Goal: Communication & Community: Connect with others

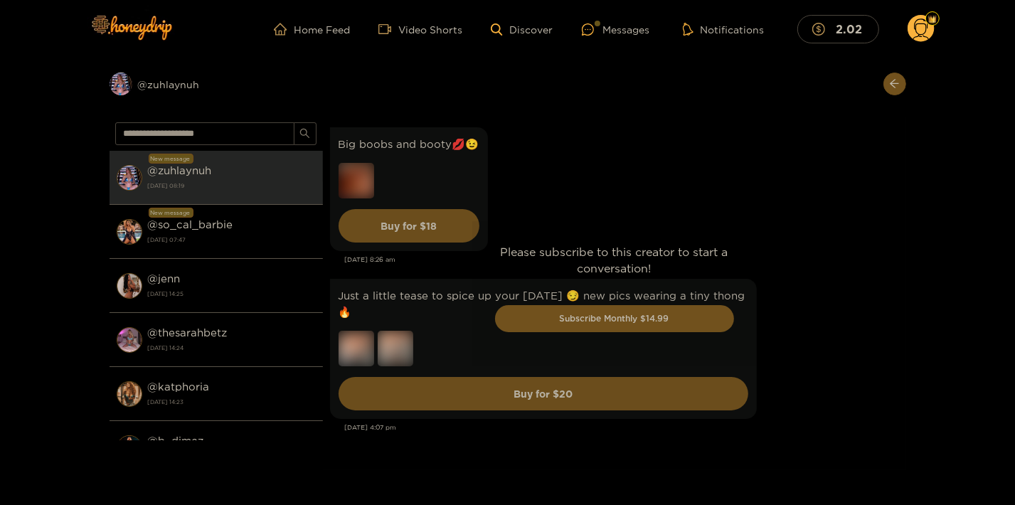
scroll to position [4288, 0]
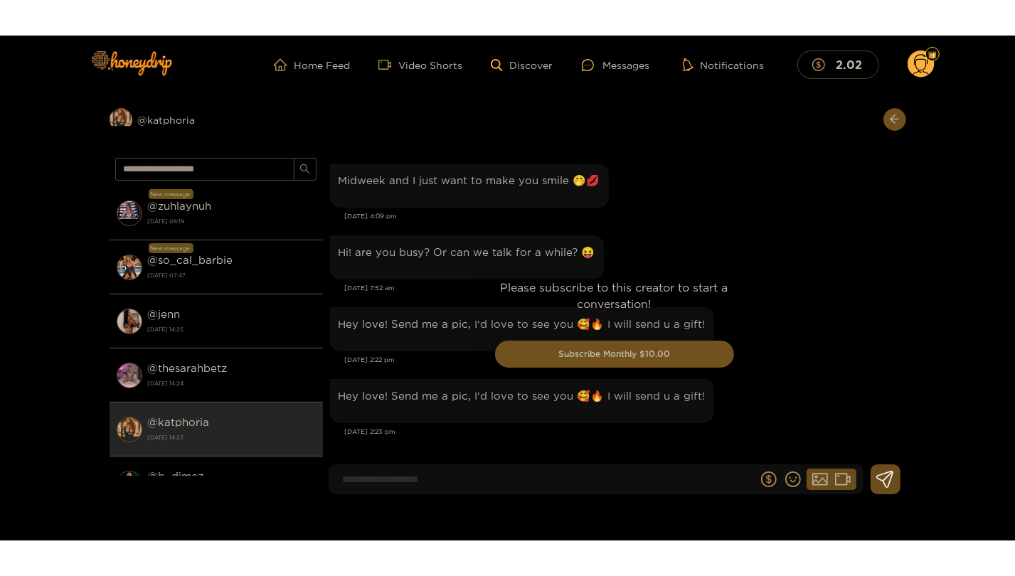
scroll to position [1755, 0]
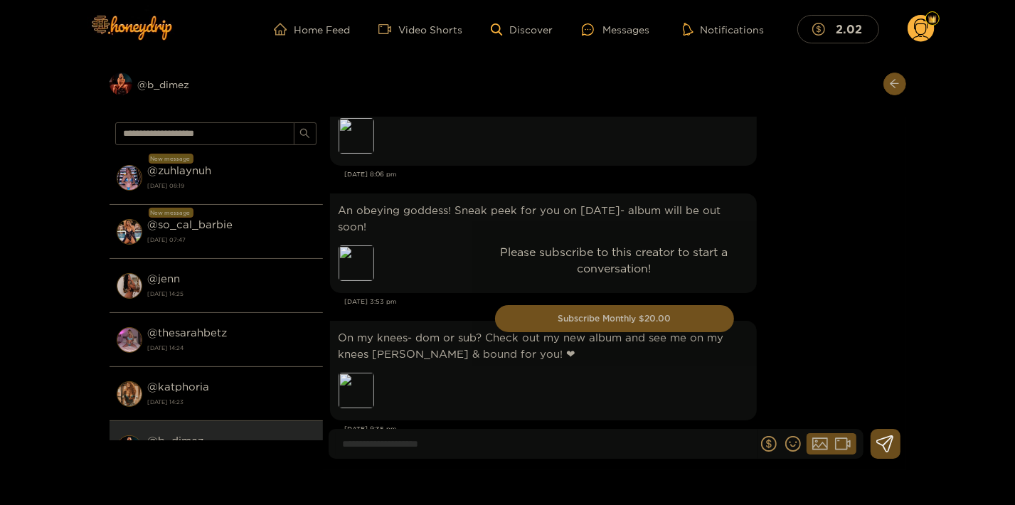
scroll to position [2933, 0]
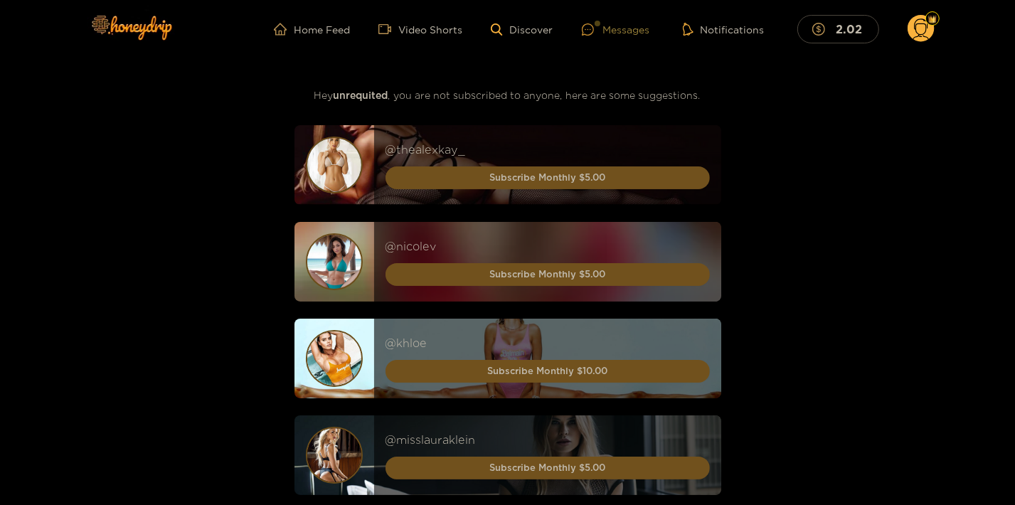
click at [611, 27] on div "Messages" at bounding box center [616, 29] width 68 height 16
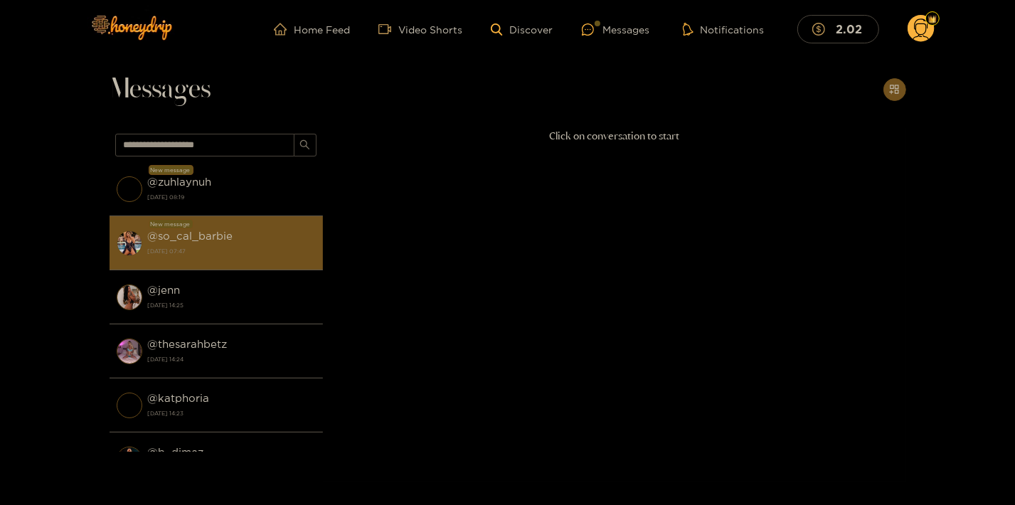
click at [245, 230] on div "@ so_cal_barbie 20 August 2025 07:47" at bounding box center [232, 243] width 168 height 32
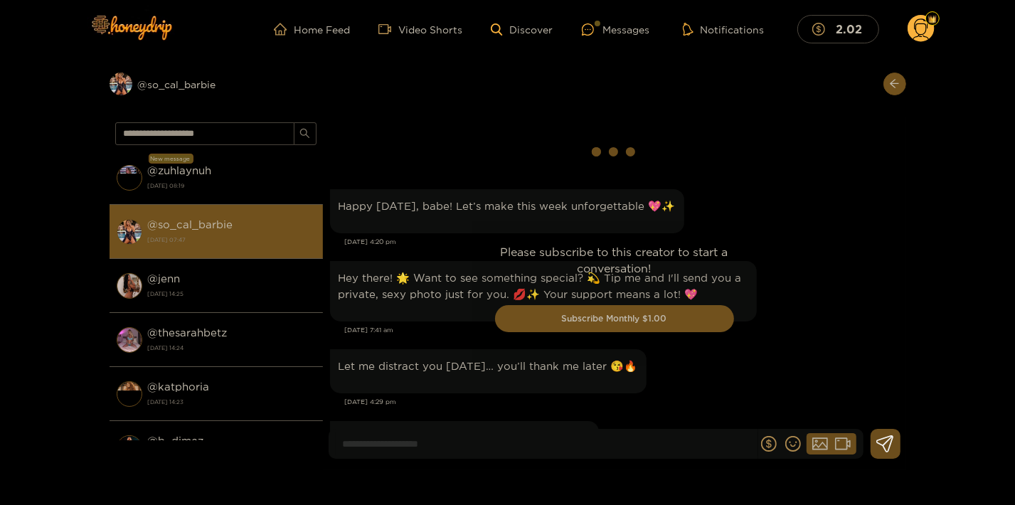
scroll to position [2241, 0]
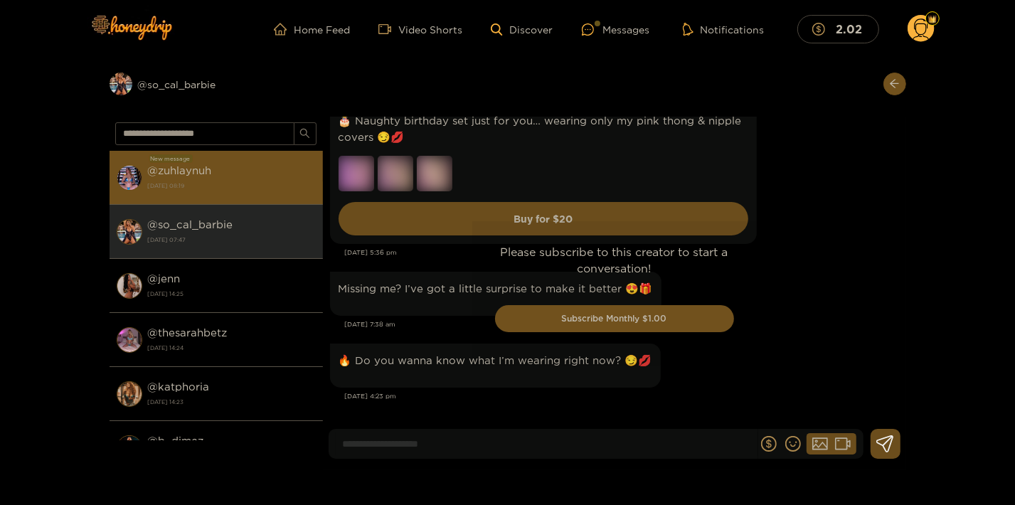
click at [254, 189] on strong "[DATE] 08:19" at bounding box center [232, 185] width 168 height 13
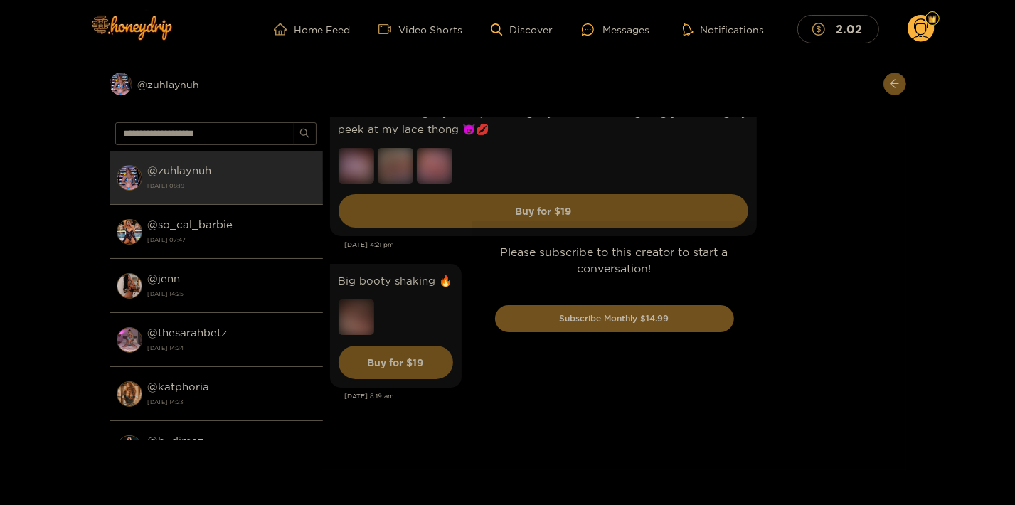
scroll to position [3564, 0]
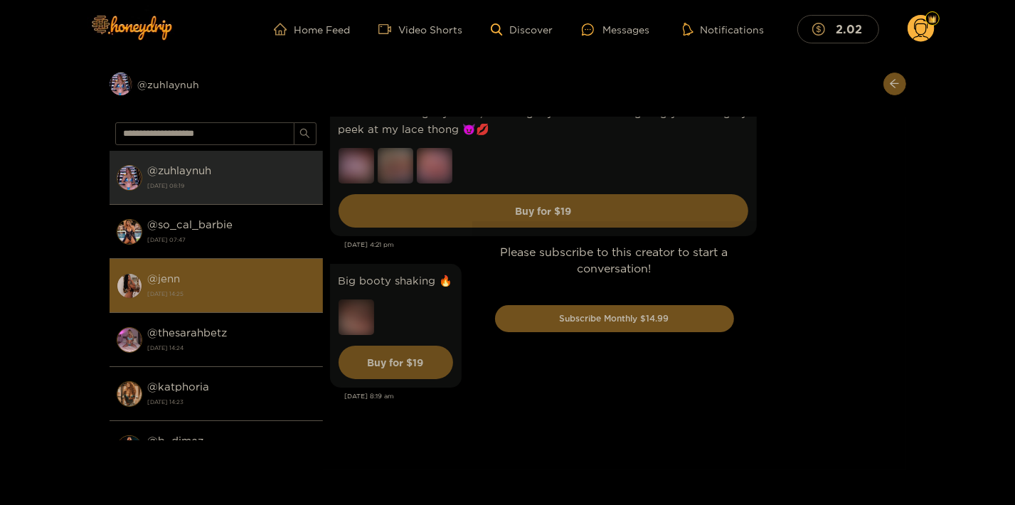
click at [224, 266] on li "@ jenn 18 August 2025 14:25" at bounding box center [216, 286] width 213 height 54
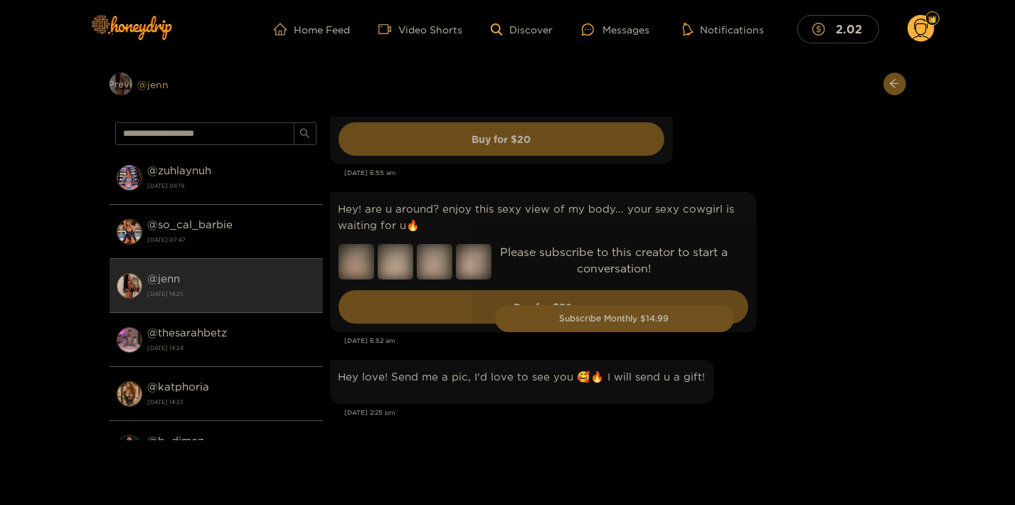
scroll to position [3679, 0]
click at [148, 78] on div "Preview @ jenn" at bounding box center [216, 84] width 213 height 23
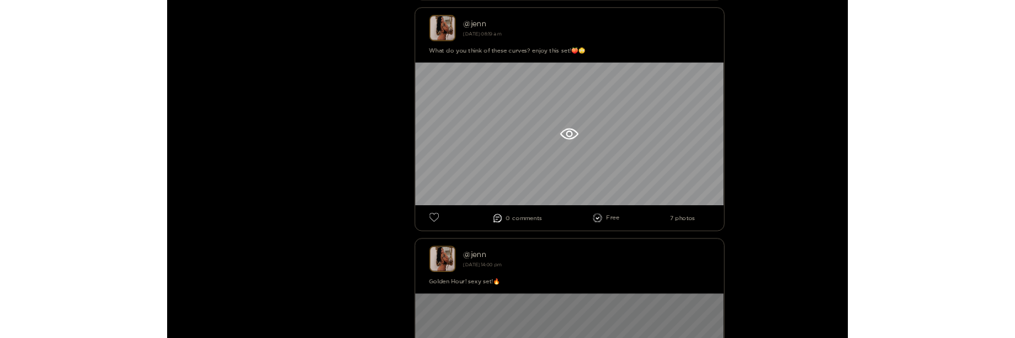
scroll to position [4224, 0]
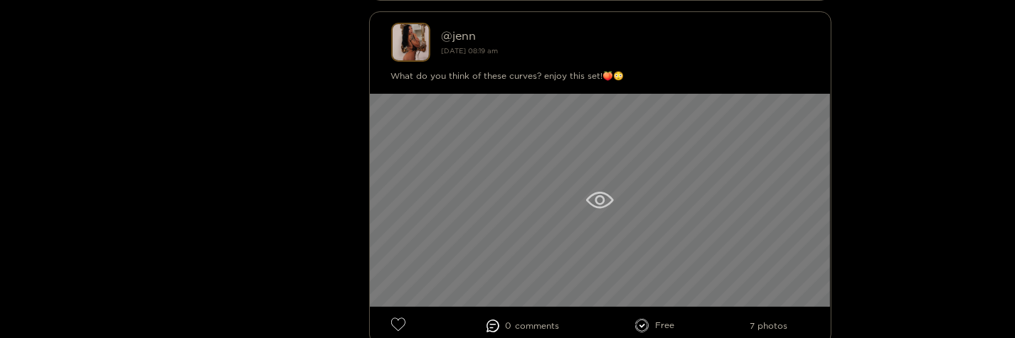
click at [676, 234] on div at bounding box center [600, 200] width 461 height 213
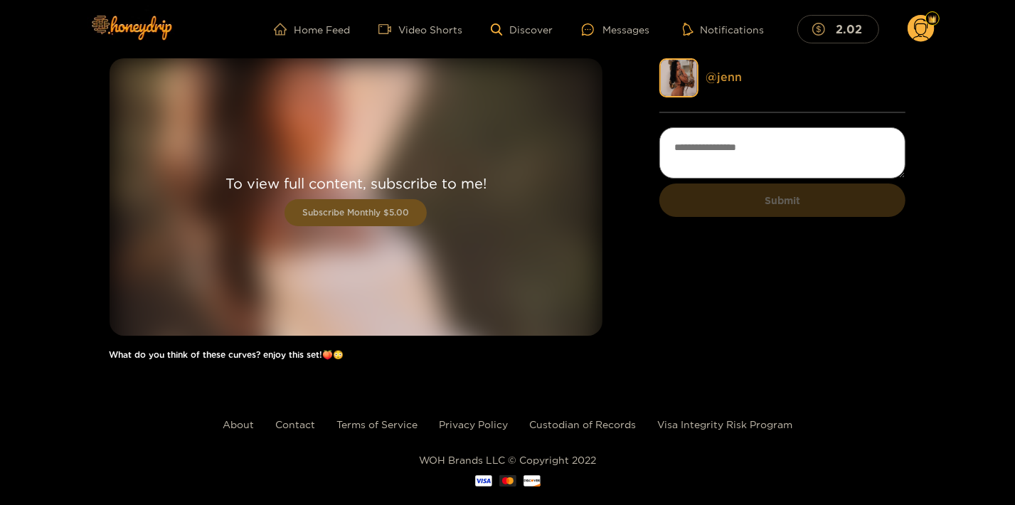
click at [722, 80] on link "@ jenn" at bounding box center [723, 76] width 36 height 13
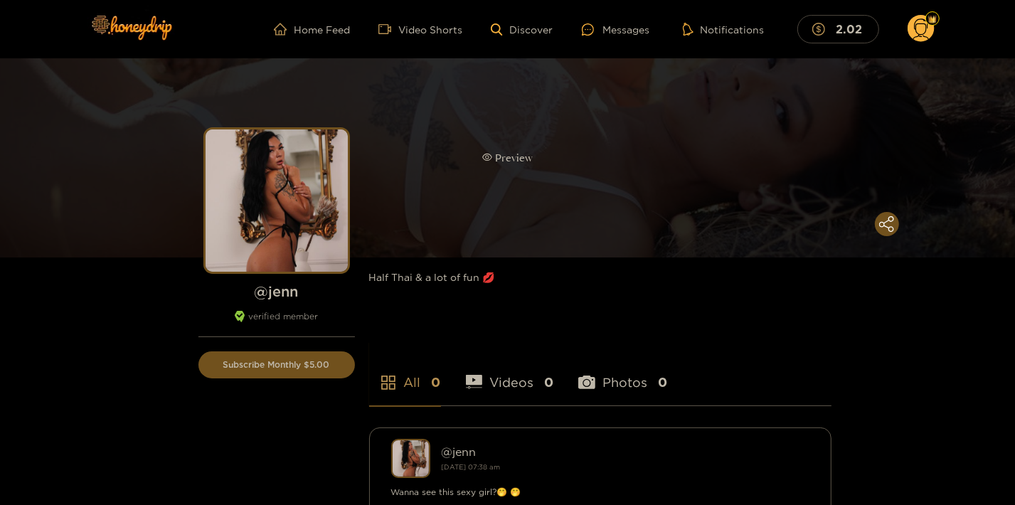
click at [597, 110] on div "Preview" at bounding box center [507, 157] width 1015 height 199
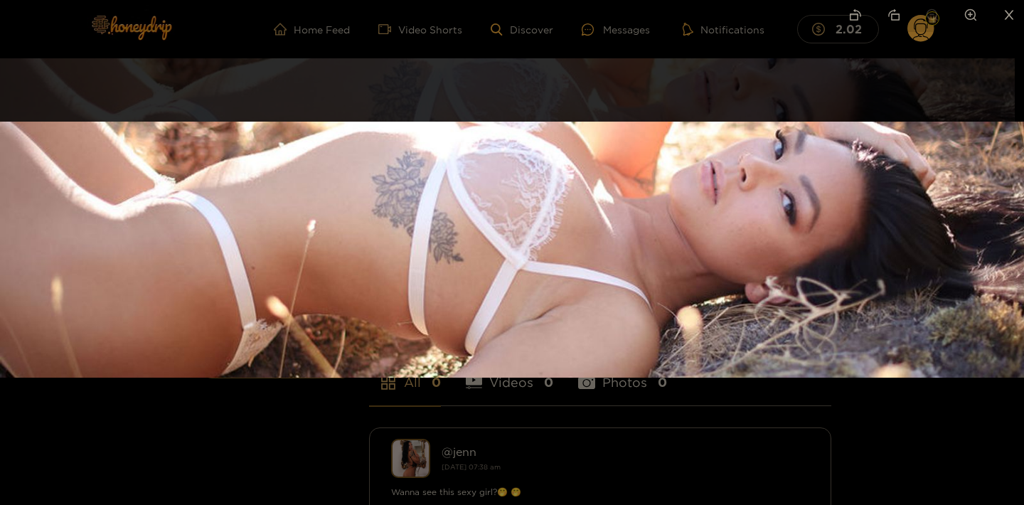
click at [159, 426] on div at bounding box center [512, 252] width 1024 height 505
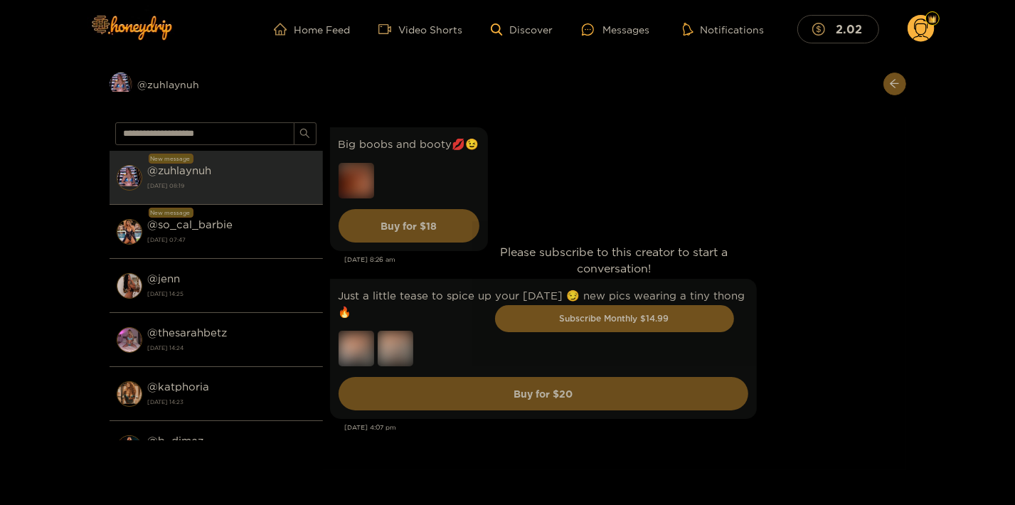
scroll to position [4288, 0]
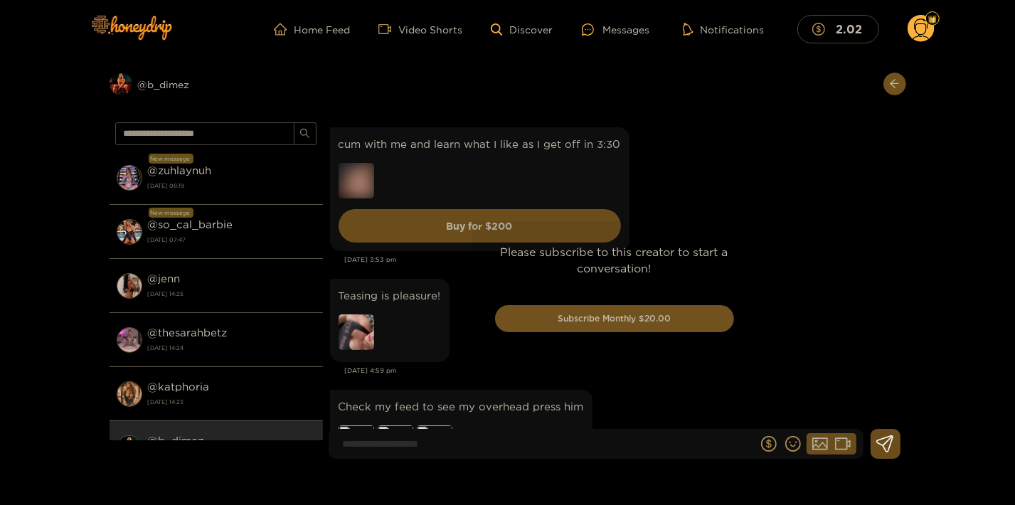
scroll to position [2884, 0]
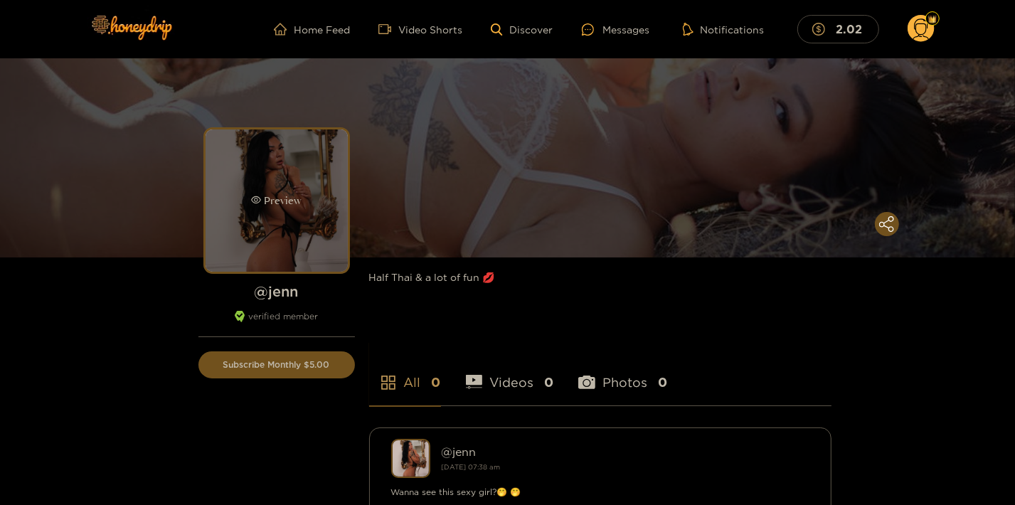
click at [277, 204] on div "Preview" at bounding box center [276, 201] width 50 height 16
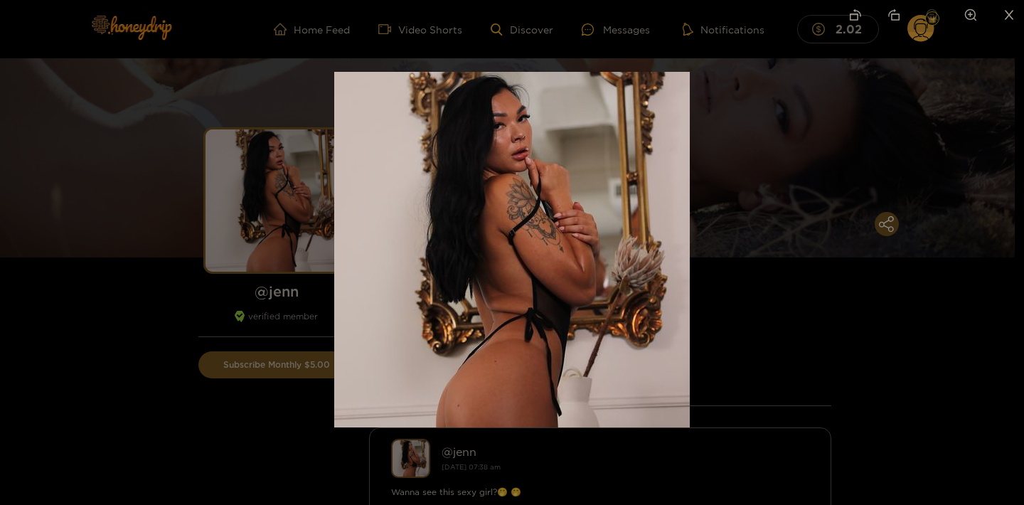
click at [936, 370] on div at bounding box center [512, 252] width 1024 height 505
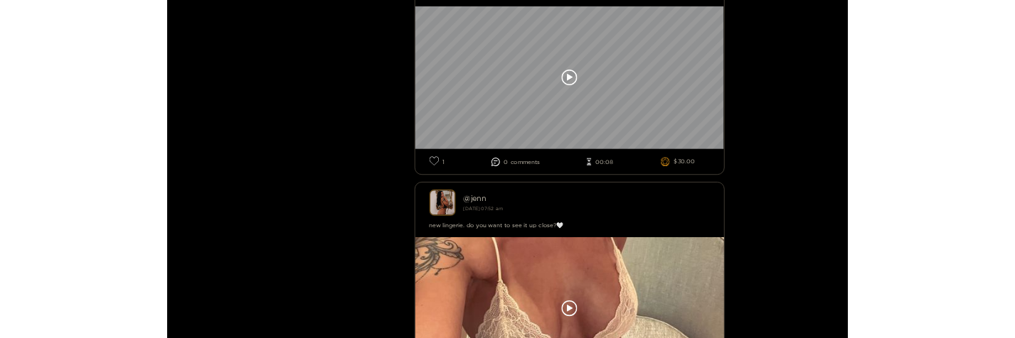
scroll to position [8986, 0]
